Goal: Find contact information: Find contact information

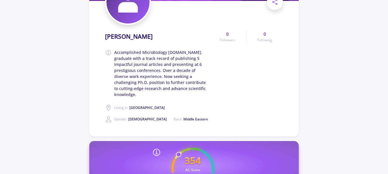
scroll to position [201, 0]
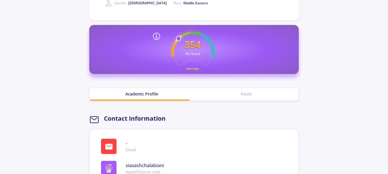
drag, startPoint x: 94, startPoint y: 115, endPoint x: 162, endPoint y: 126, distance: 69.4
click at [196, 130] on section "- Email siavashchalabiani ApplyChance Link" at bounding box center [194, 158] width 210 height 56
drag, startPoint x: 112, startPoint y: 143, endPoint x: 143, endPoint y: 141, distance: 31.7
click at [144, 141] on div "- Email" at bounding box center [196, 146] width 191 height 15
click at [115, 141] on span at bounding box center [109, 146] width 16 height 15
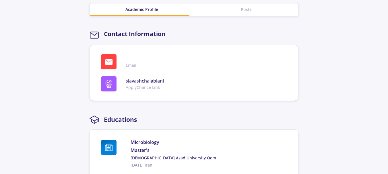
scroll to position [316, 0]
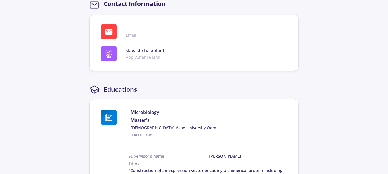
click at [136, 25] on span "-" at bounding box center [131, 28] width 11 height 7
click at [126, 30] on div "- Email" at bounding box center [196, 31] width 191 height 15
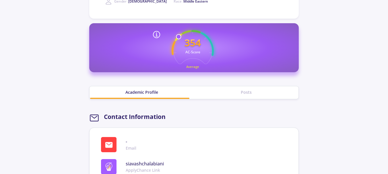
scroll to position [259, 0]
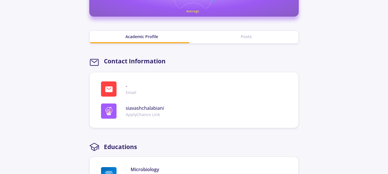
click at [111, 82] on span at bounding box center [109, 89] width 16 height 15
click at [111, 85] on icon at bounding box center [109, 89] width 8 height 8
click at [94, 59] on icon at bounding box center [94, 62] width 10 height 10
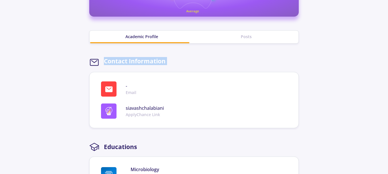
click at [94, 59] on icon at bounding box center [94, 62] width 10 height 10
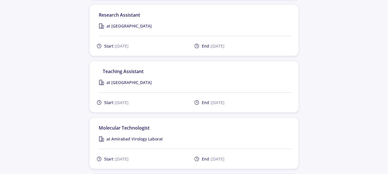
scroll to position [747, 0]
